Goal: Information Seeking & Learning: Learn about a topic

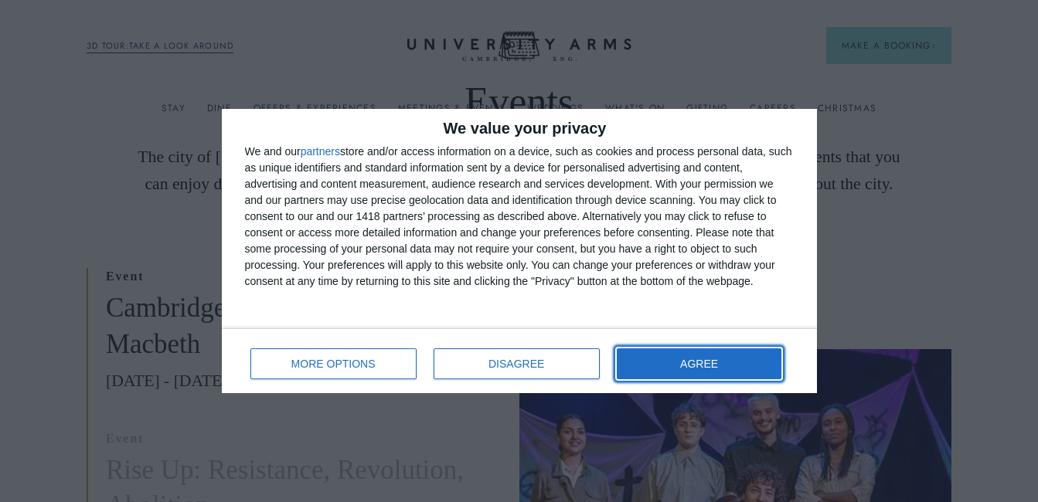
drag, startPoint x: 728, startPoint y: 366, endPoint x: 638, endPoint y: 383, distance: 91.2
click at [726, 365] on button "AGREE" at bounding box center [699, 363] width 165 height 31
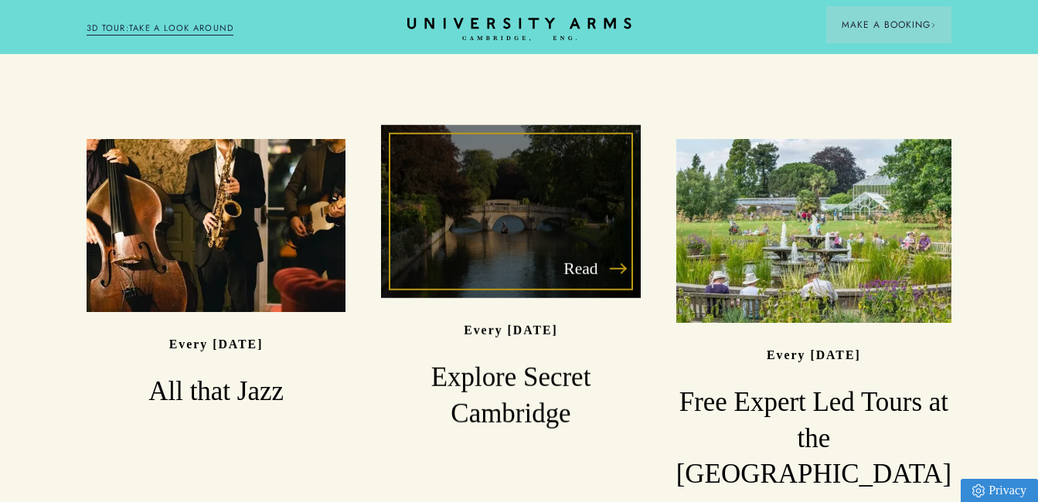
scroll to position [1159, 0]
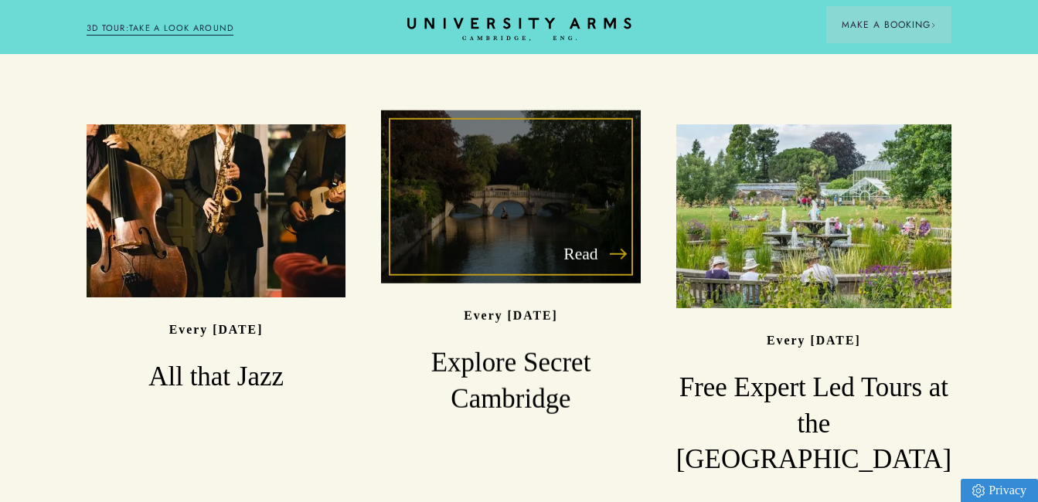
click at [574, 263] on div "Read" at bounding box center [510, 196] width 259 height 173
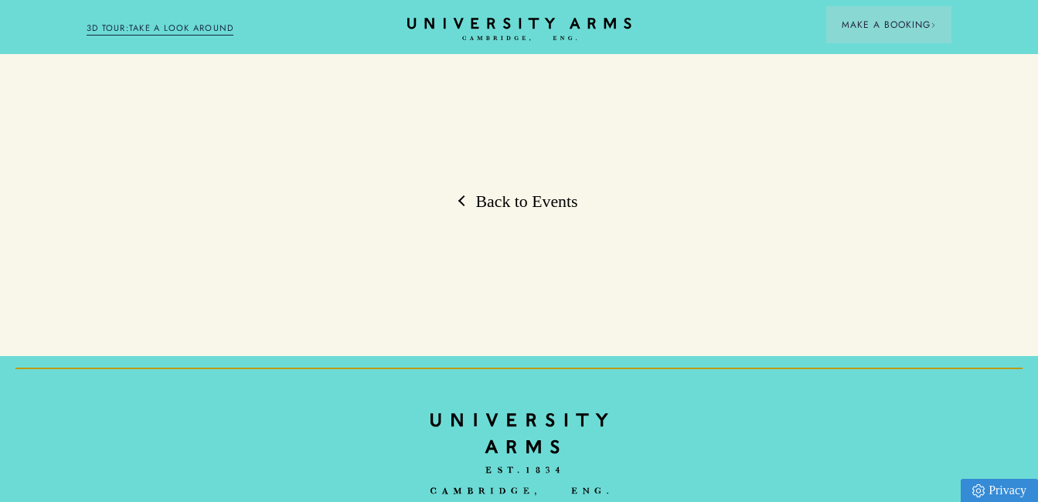
scroll to position [1391, 0]
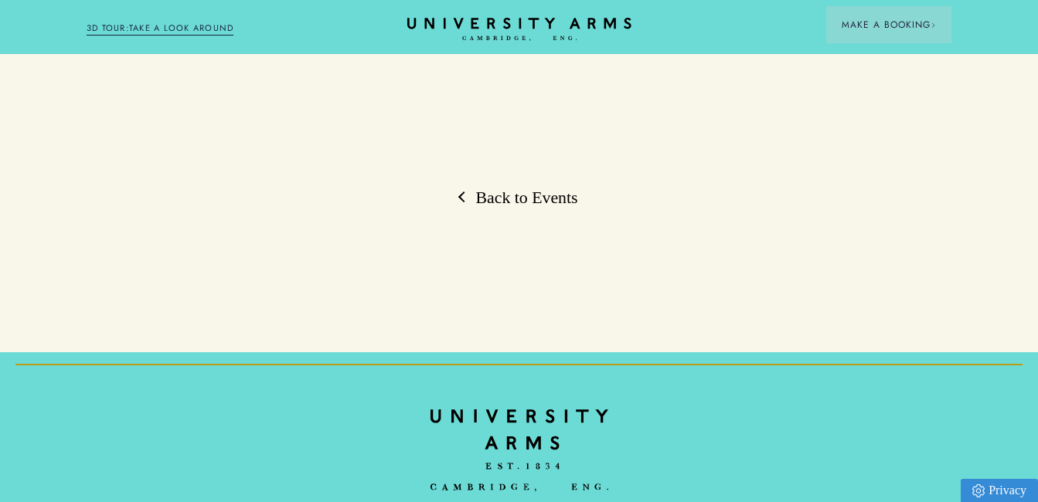
drag, startPoint x: 530, startPoint y: 172, endPoint x: 528, endPoint y: 160, distance: 12.5
click at [532, 187] on link "Back to Events" at bounding box center [518, 198] width 117 height 23
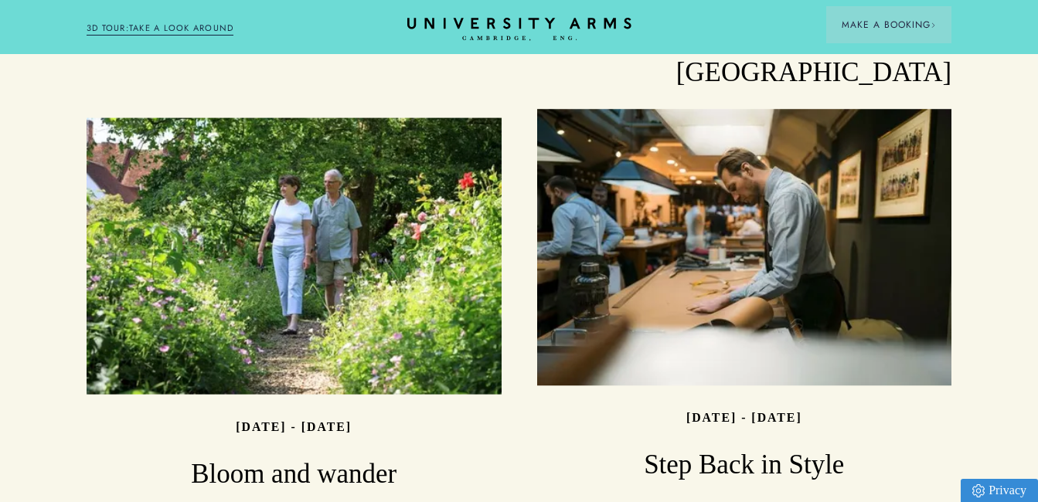
scroll to position [1545, 0]
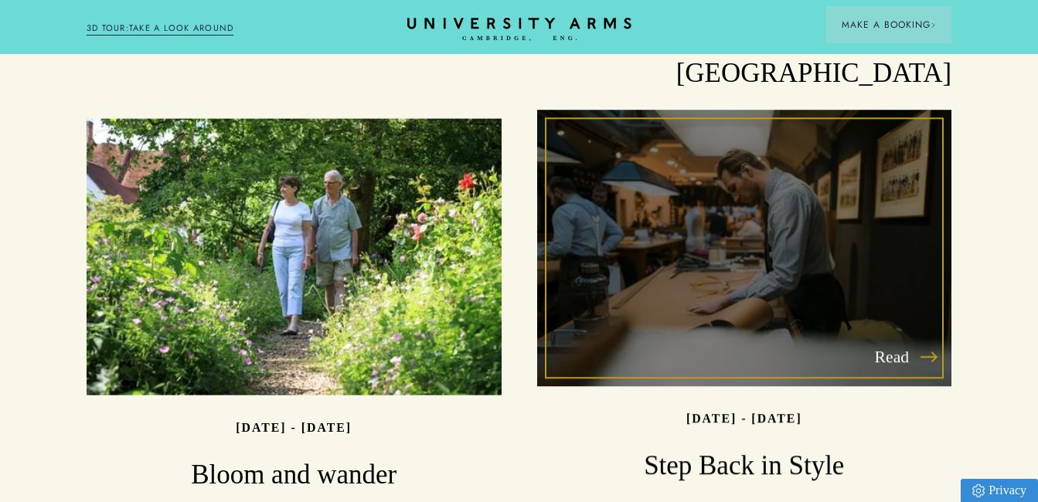
click at [713, 448] on h3 "Step Back in Style" at bounding box center [744, 466] width 415 height 36
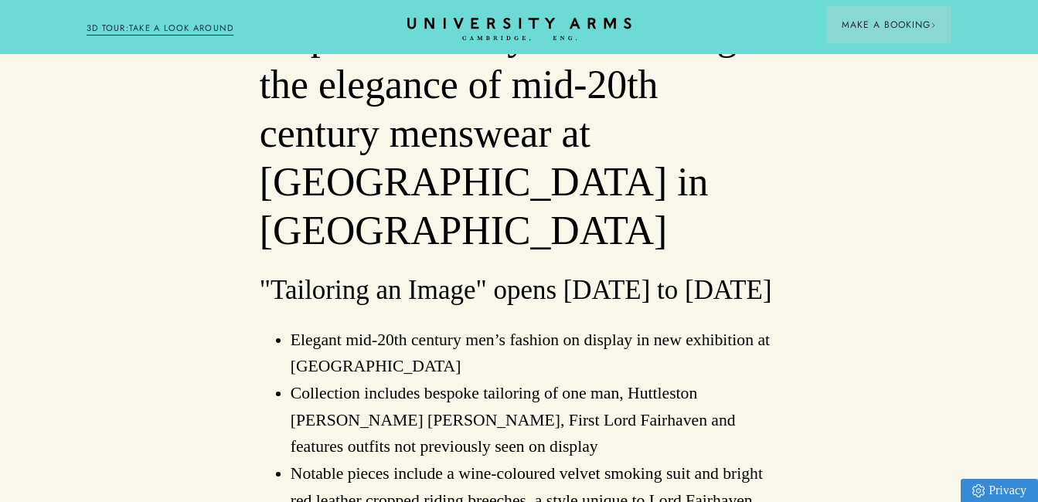
scroll to position [850, 0]
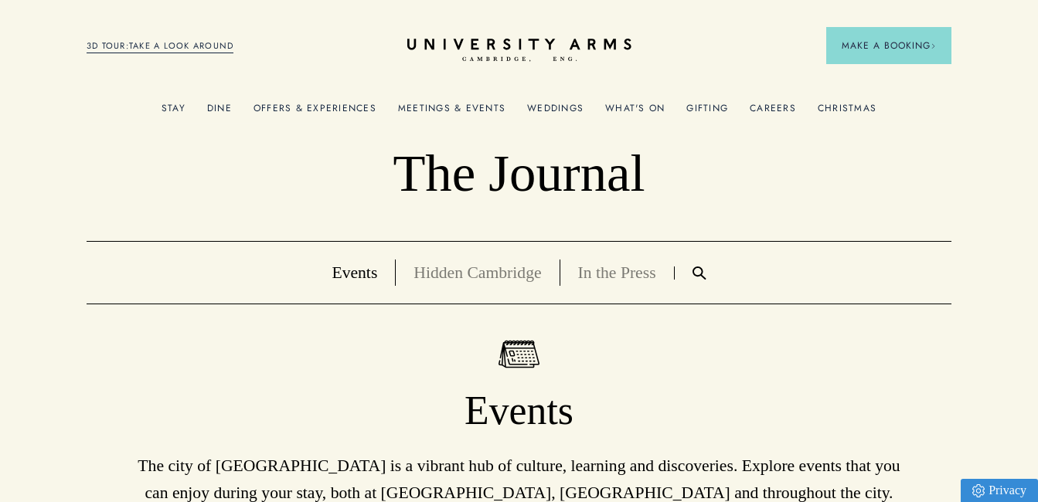
click at [330, 107] on link "Offers & Experiences" at bounding box center [314, 113] width 123 height 20
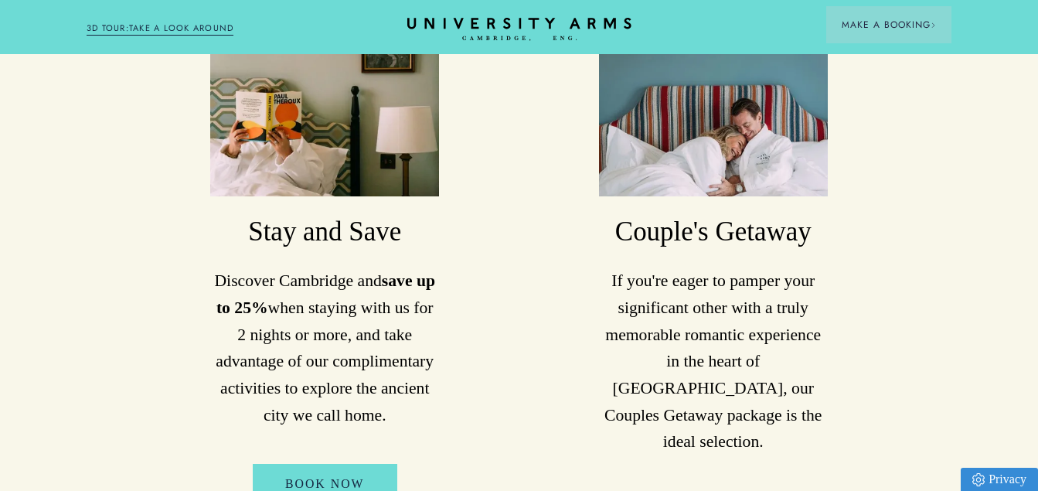
scroll to position [927, 0]
